Goal: Task Accomplishment & Management: Use online tool/utility

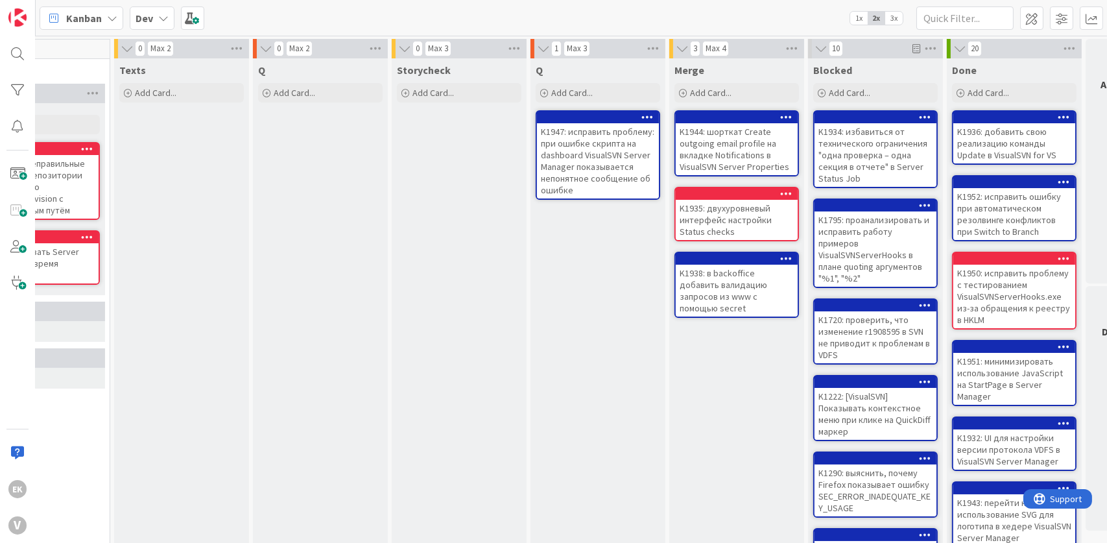
scroll to position [0, 503]
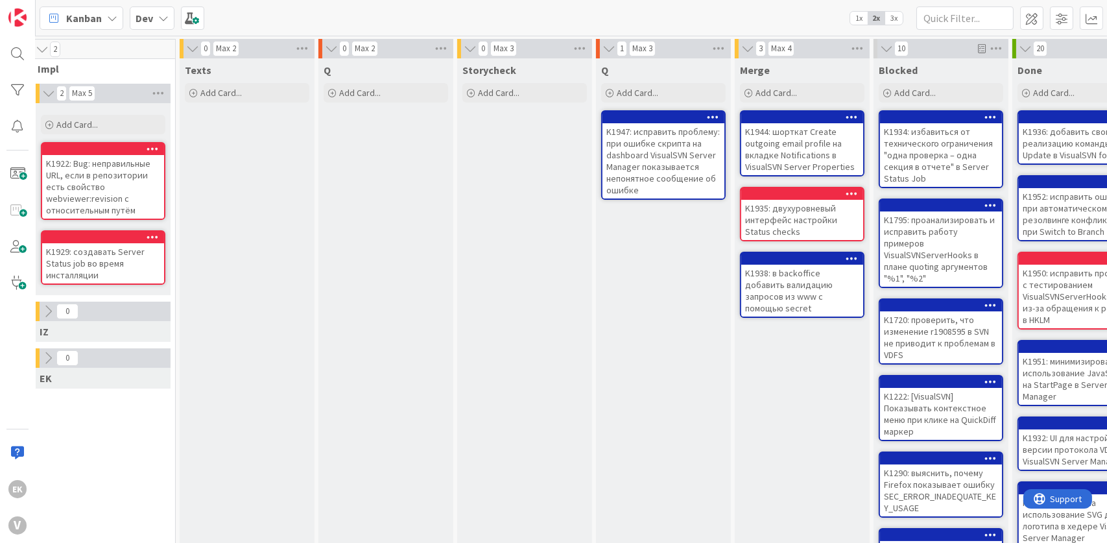
scroll to position [0, 448]
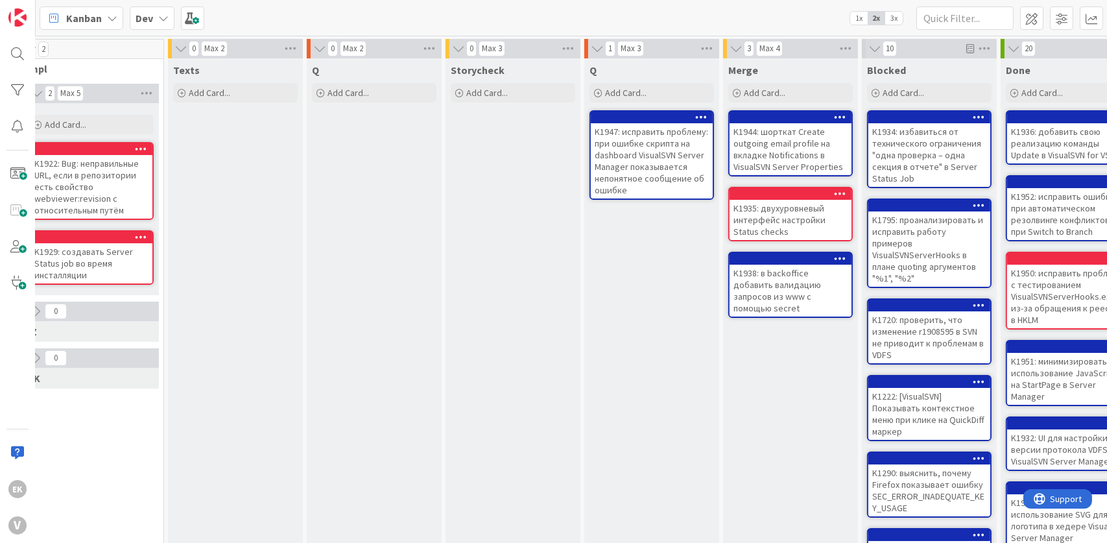
drag, startPoint x: 534, startPoint y: 377, endPoint x: 396, endPoint y: 316, distance: 150.7
click at [396, 316] on div "Q Add Card..." at bounding box center [374, 482] width 135 height 848
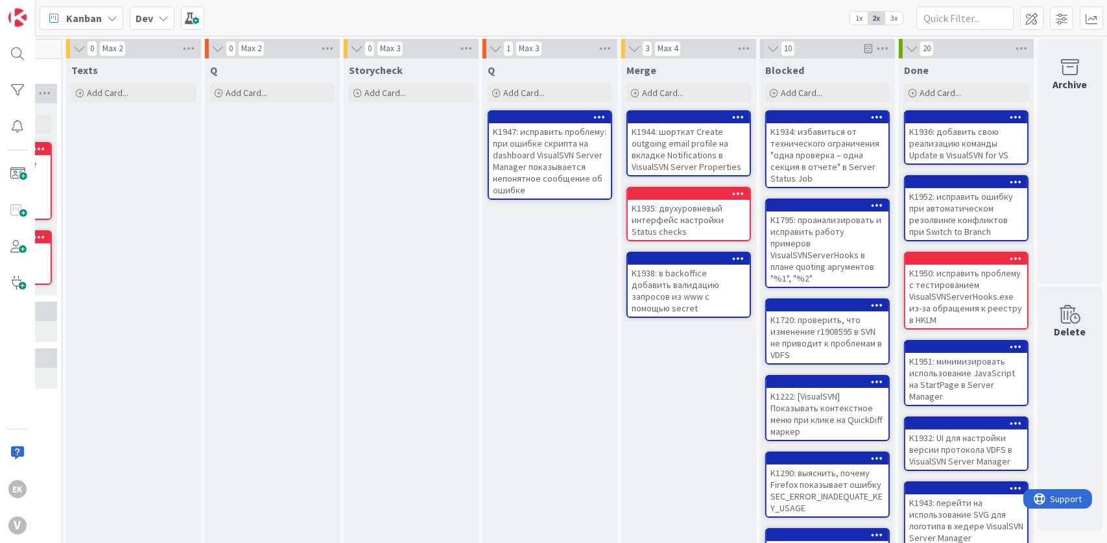
scroll to position [0, 559]
drag, startPoint x: 556, startPoint y: 394, endPoint x: 469, endPoint y: 316, distance: 116.6
click at [469, 316] on div "0 Max 3 Storycheck Add Card..." at bounding box center [411, 476] width 139 height 874
drag, startPoint x: 507, startPoint y: 371, endPoint x: 390, endPoint y: 316, distance: 129.7
click at [390, 316] on div "Storycheck Add Card..." at bounding box center [411, 482] width 135 height 848
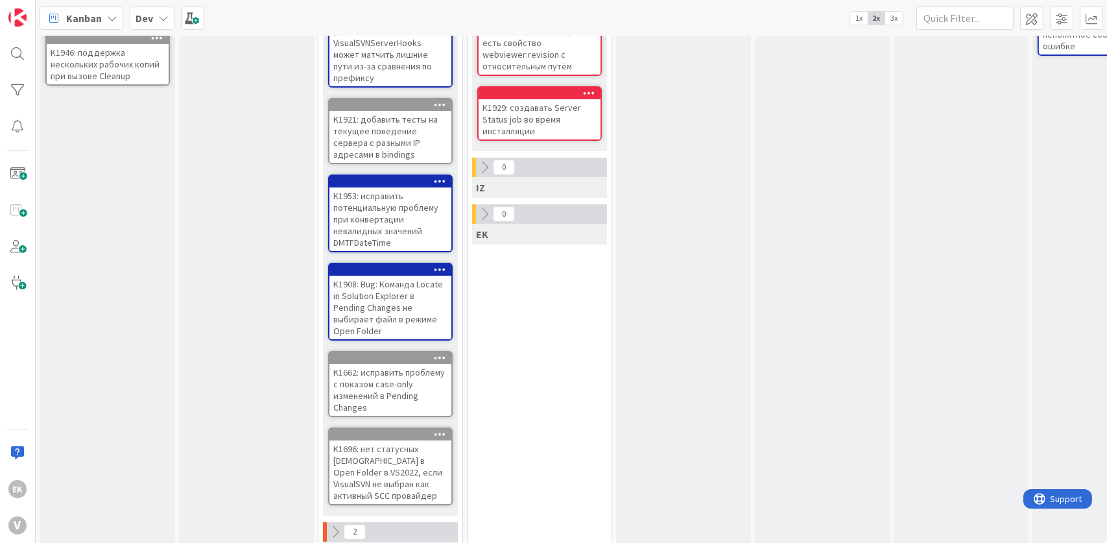
scroll to position [182, 0]
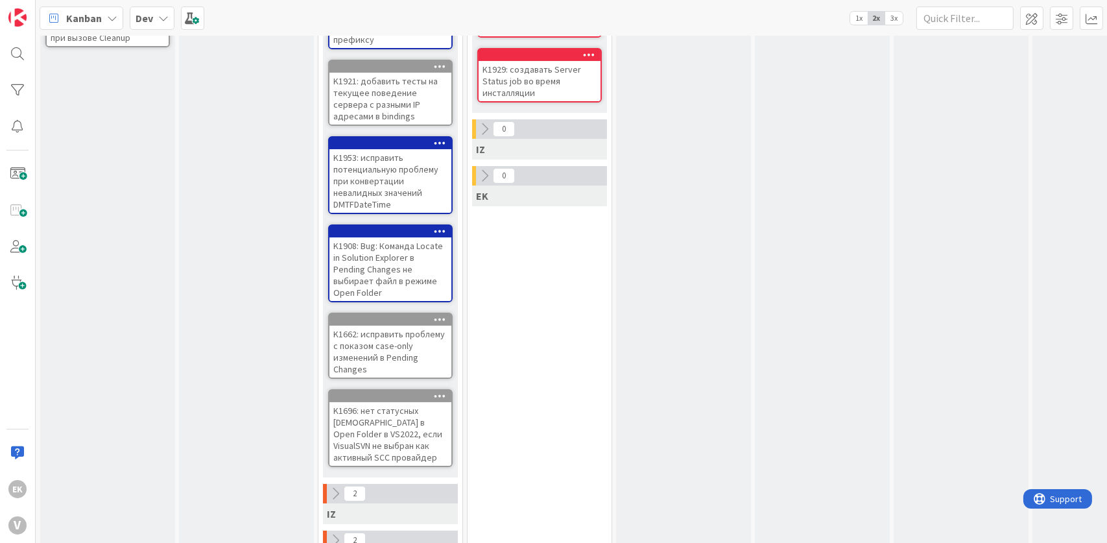
click at [335, 486] on icon at bounding box center [335, 493] width 14 height 14
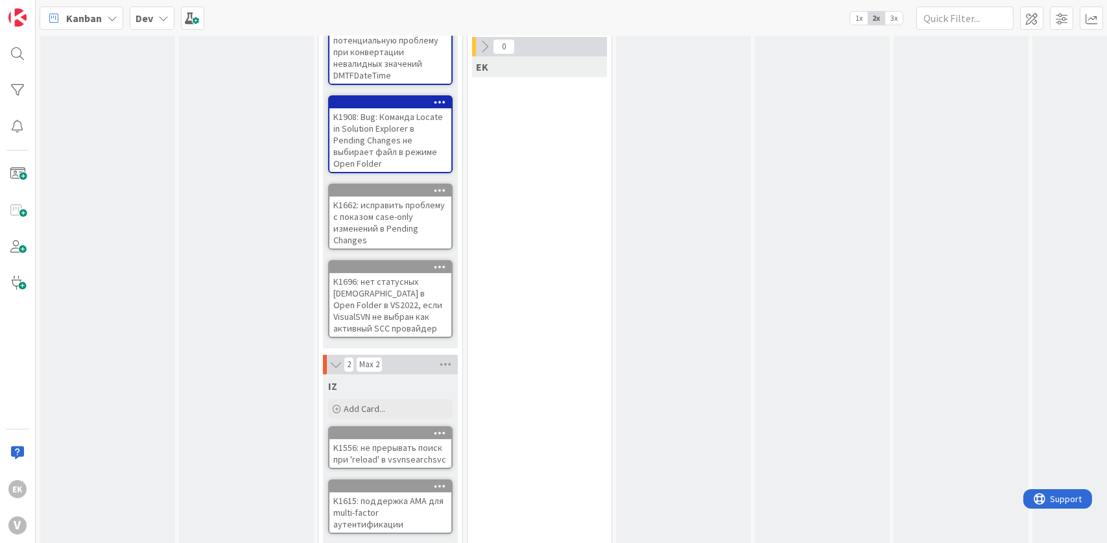
scroll to position [377, 0]
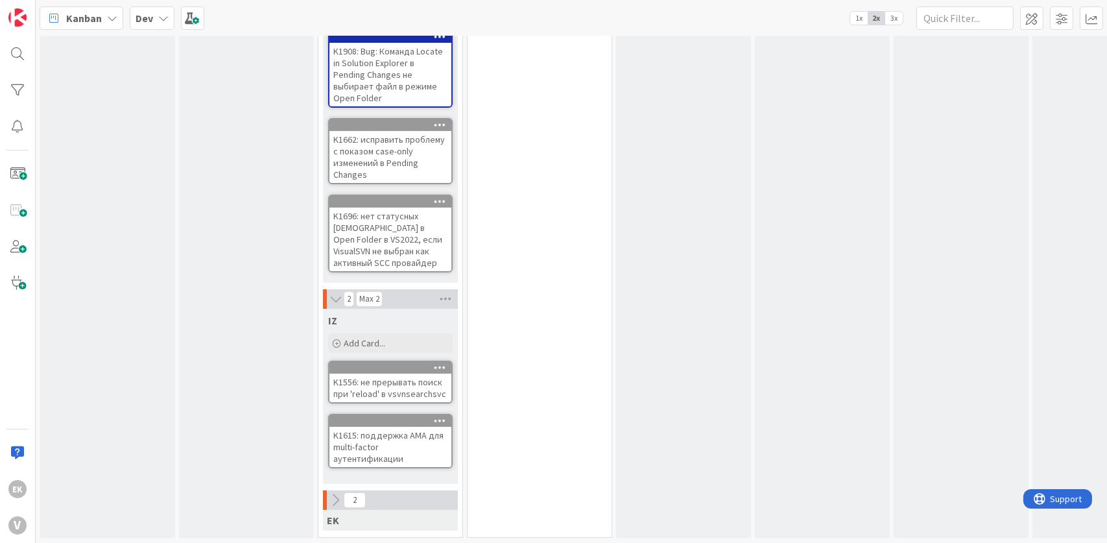
click at [333, 493] on icon at bounding box center [335, 500] width 14 height 14
click at [337, 493] on icon at bounding box center [336, 499] width 14 height 13
click at [336, 292] on icon at bounding box center [336, 298] width 14 height 13
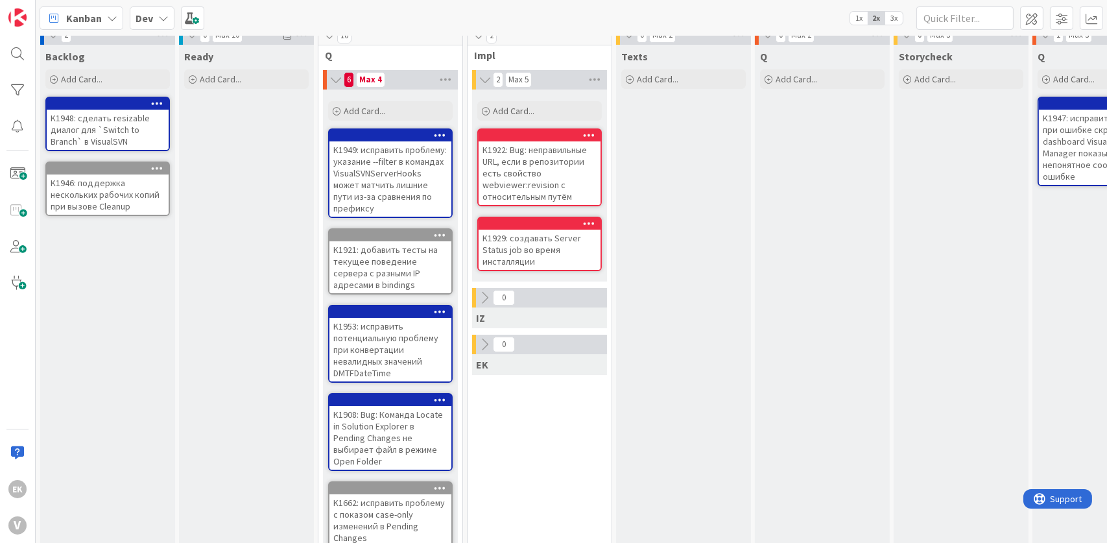
scroll to position [0, 0]
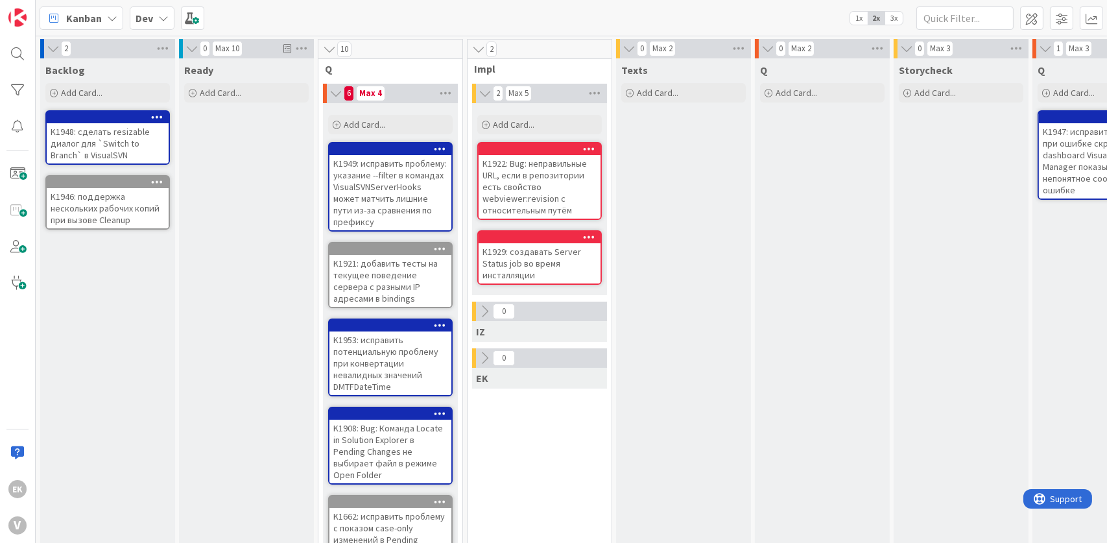
drag, startPoint x: 252, startPoint y: 293, endPoint x: 223, endPoint y: 228, distance: 70.8
click at [223, 228] on div "Ready Add Card..." at bounding box center [246, 482] width 135 height 848
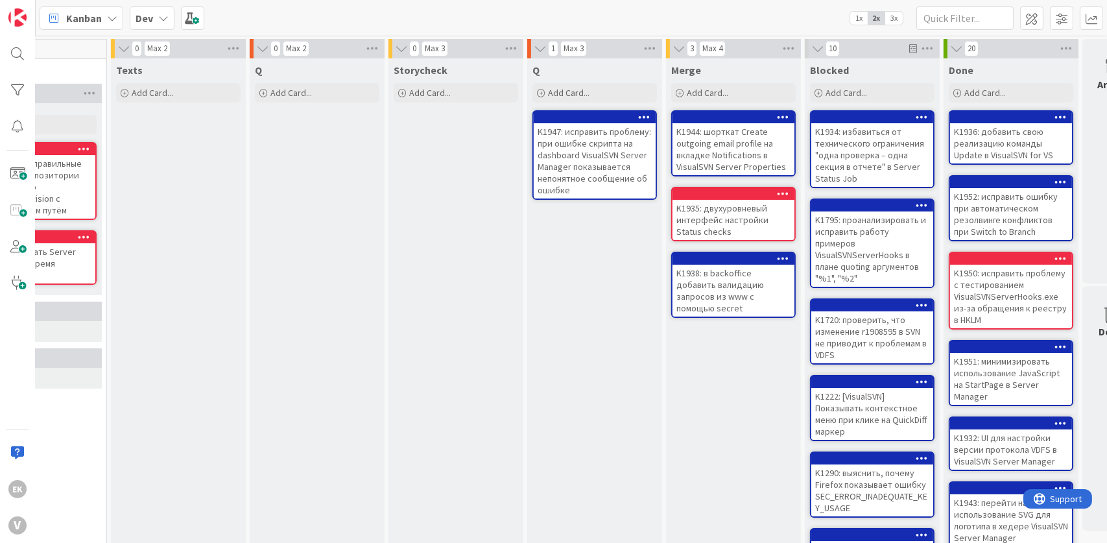
scroll to position [0, 559]
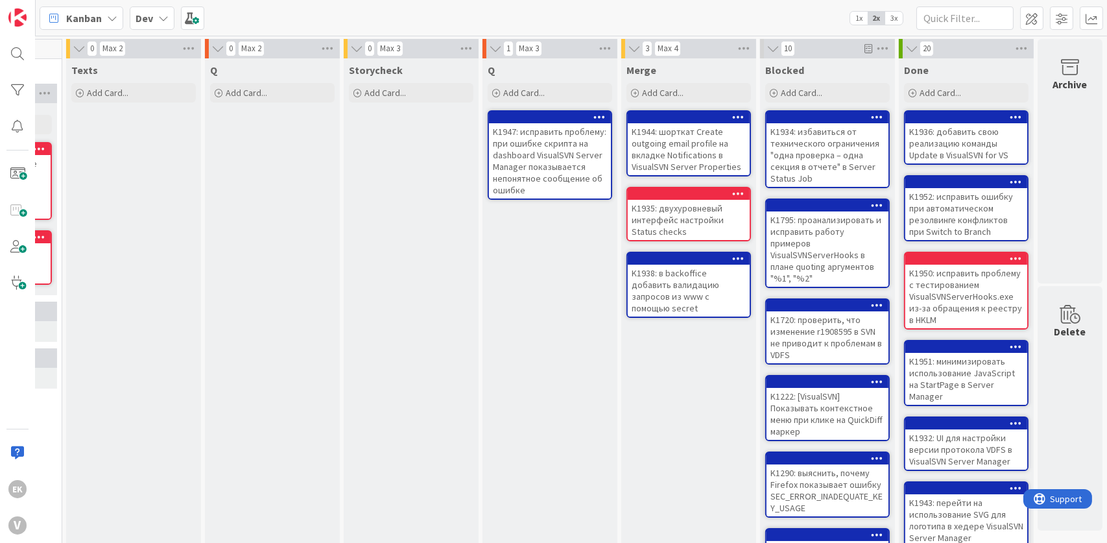
drag, startPoint x: 388, startPoint y: 223, endPoint x: 355, endPoint y: 165, distance: 66.5
click at [355, 165] on div "Storycheck Add Card..." at bounding box center [411, 482] width 135 height 848
